Goal: Transaction & Acquisition: Purchase product/service

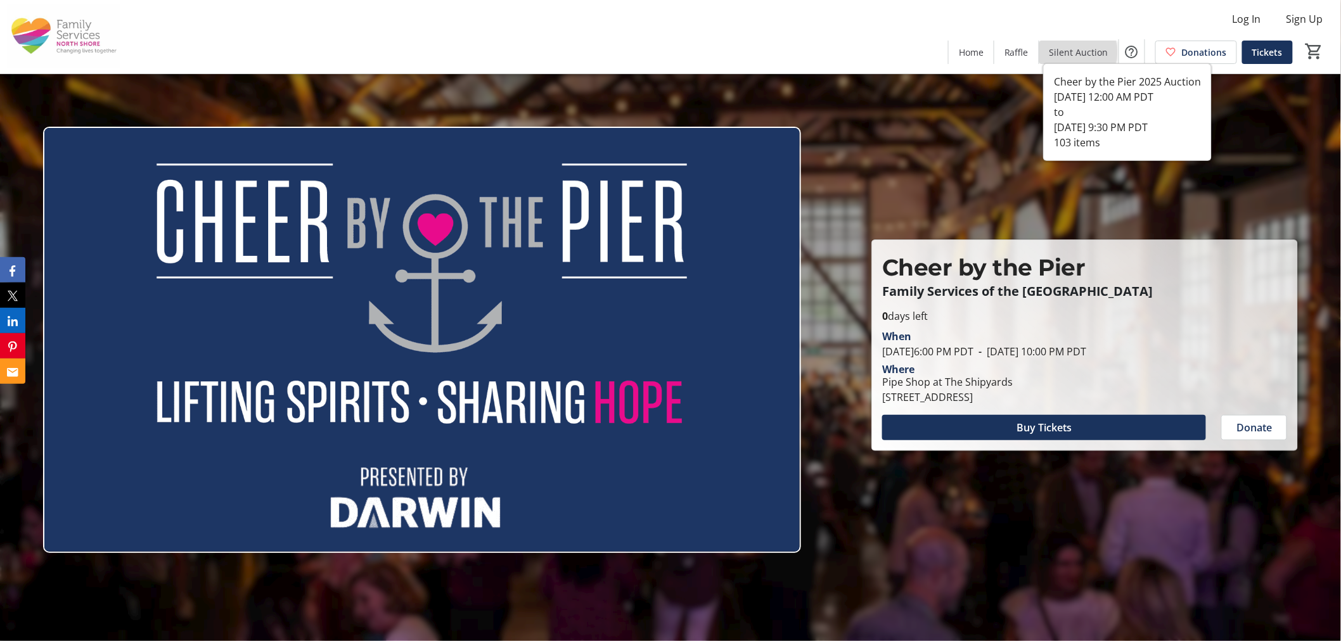
click at [1081, 51] on span "Silent Auction" at bounding box center [1079, 52] width 59 height 13
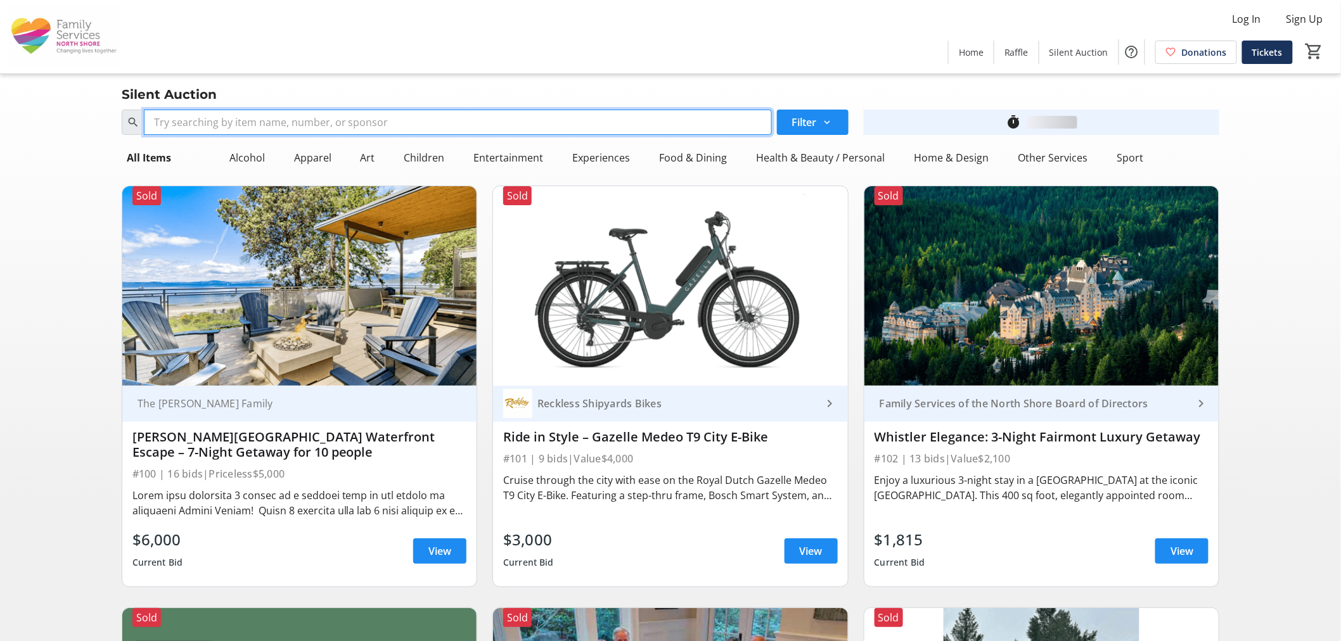
click at [412, 117] on input "Search" at bounding box center [458, 122] width 628 height 25
type input "109"
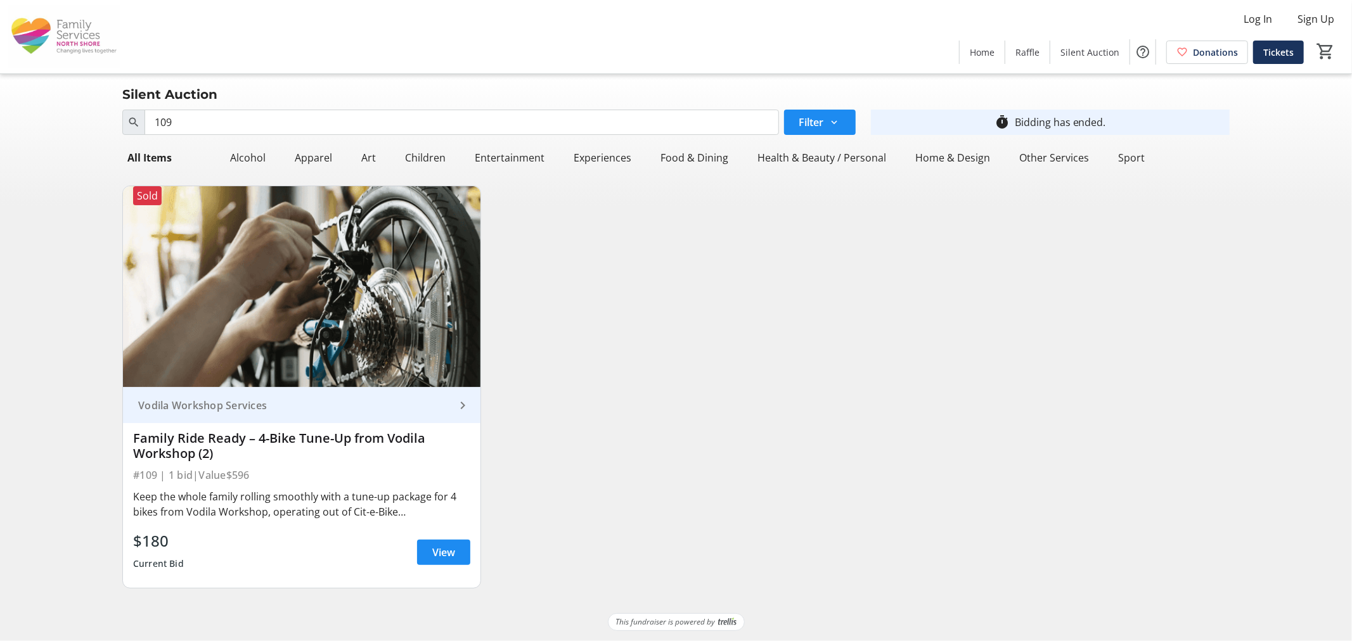
click at [277, 442] on div "Family Ride Ready – 4-Bike Tune-Up from Vodila Workshop (2)" at bounding box center [301, 446] width 337 height 30
click at [428, 557] on span at bounding box center [443, 552] width 53 height 30
